Goal: Find specific page/section: Find specific page/section

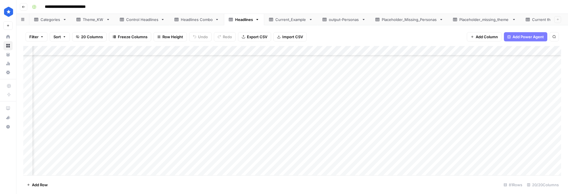
scroll to position [576, 549]
click at [202, 21] on div "Headlines Combo" at bounding box center [197, 20] width 32 height 6
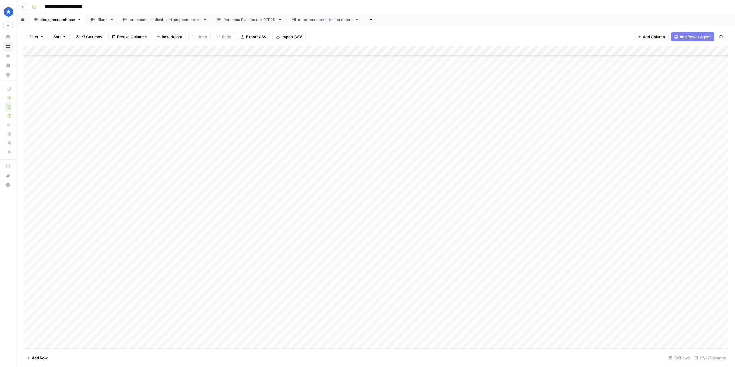
scroll to position [429, 0]
